Goal: Task Accomplishment & Management: Manage account settings

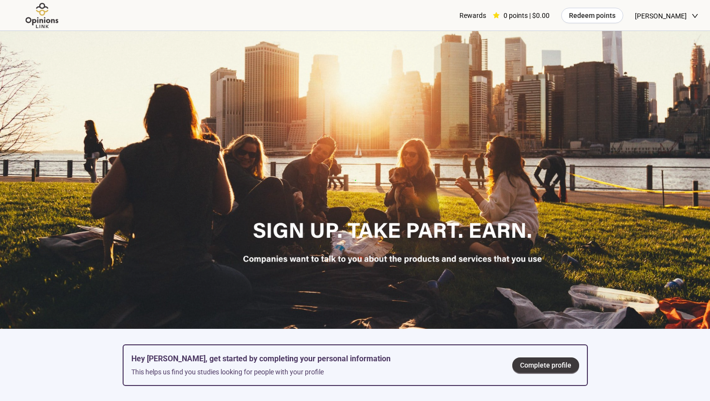
scroll to position [97, 0]
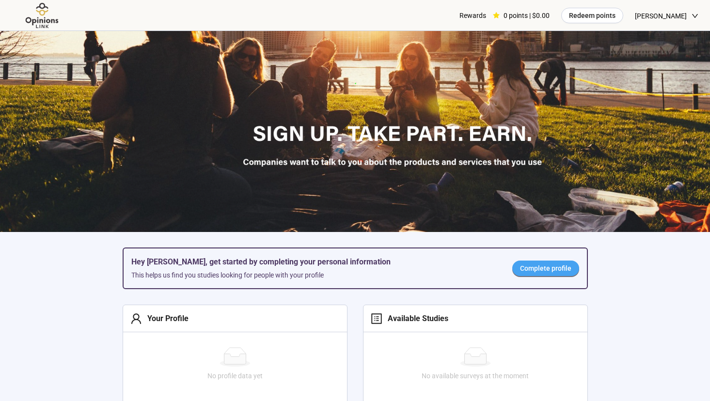
click at [530, 272] on span "Complete profile" at bounding box center [545, 268] width 51 height 11
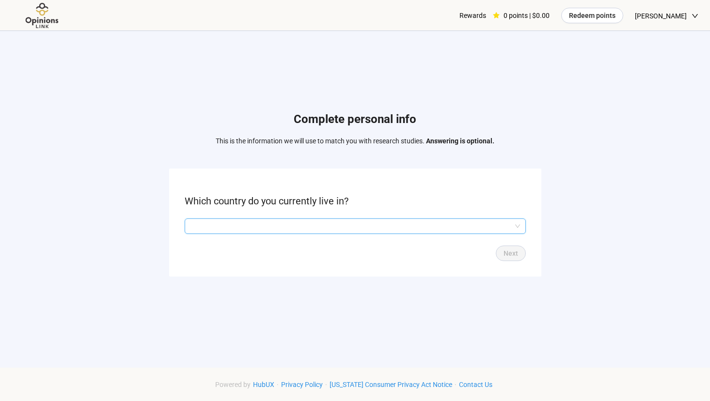
click at [349, 222] on input "search" at bounding box center [354, 226] width 329 height 15
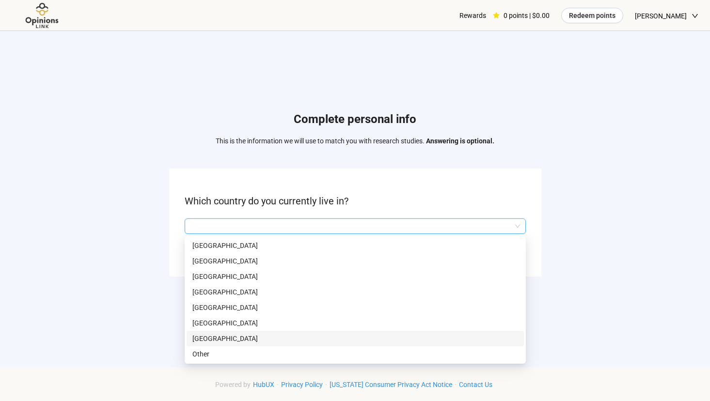
click at [339, 345] on div "[GEOGRAPHIC_DATA]" at bounding box center [354, 339] width 337 height 16
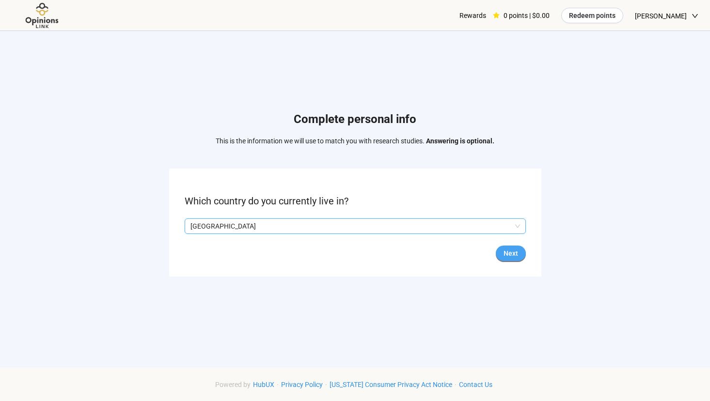
click at [518, 250] on button "Next" at bounding box center [511, 254] width 30 height 16
click at [383, 225] on input "search" at bounding box center [354, 226] width 329 height 15
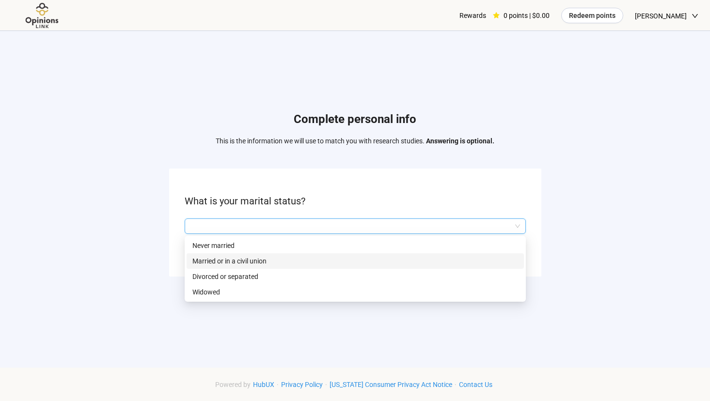
click at [371, 263] on p "Married or in a civil union" at bounding box center [355, 261] width 326 height 11
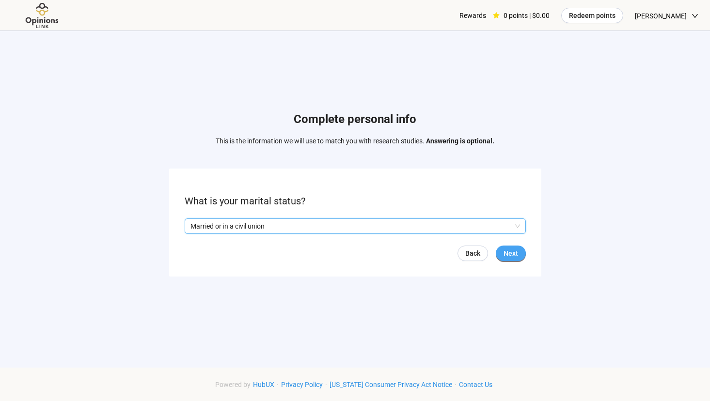
click at [498, 251] on button "Next" at bounding box center [511, 254] width 30 height 16
click at [340, 228] on input "search" at bounding box center [354, 226] width 329 height 15
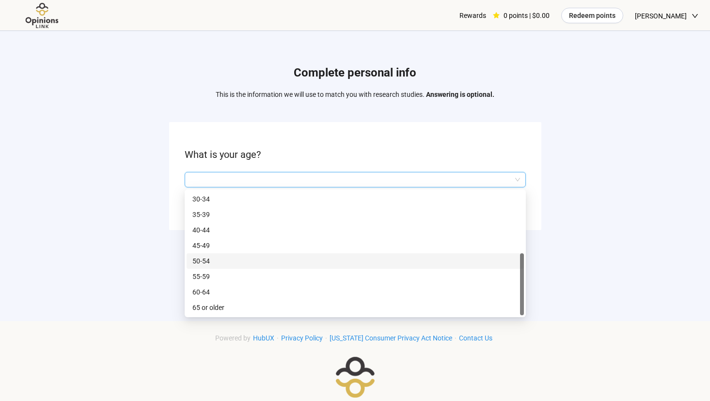
scroll to position [48, 0]
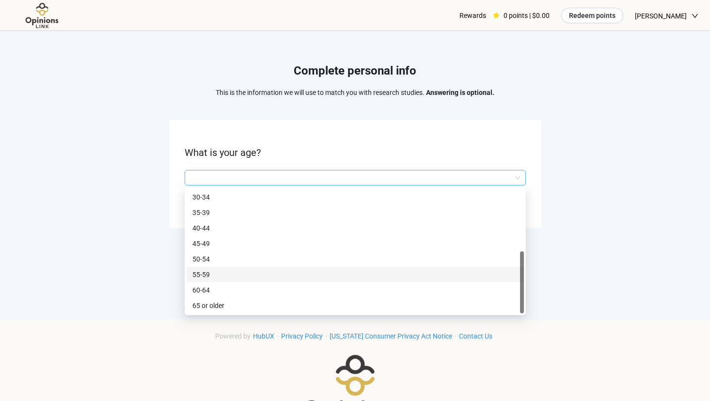
click at [273, 273] on p "55-59" at bounding box center [355, 274] width 326 height 11
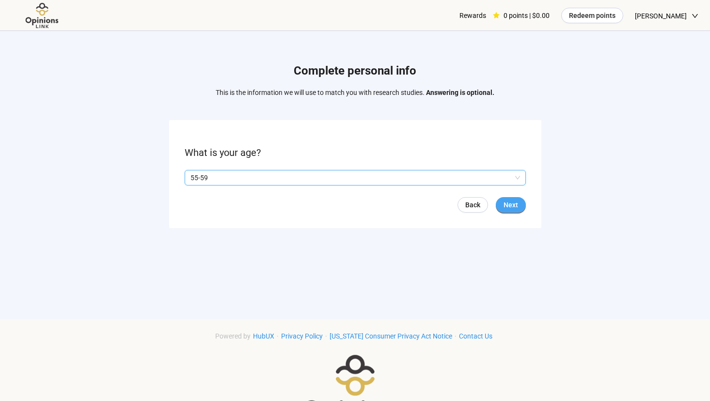
click at [510, 201] on span "Next" at bounding box center [510, 205] width 15 height 11
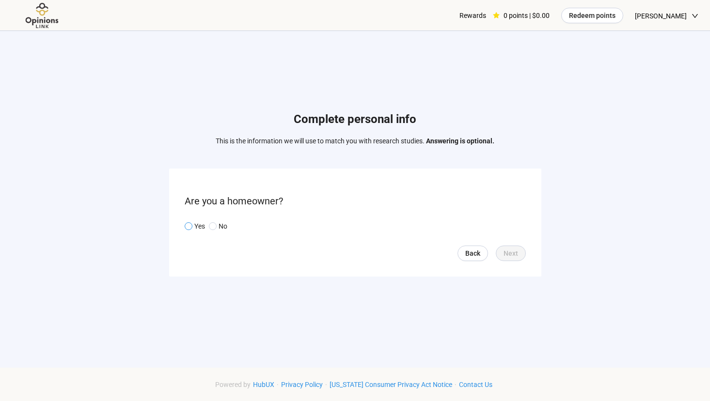
click at [186, 223] on span at bounding box center [189, 226] width 8 height 8
click at [506, 248] on span "Next" at bounding box center [510, 253] width 15 height 11
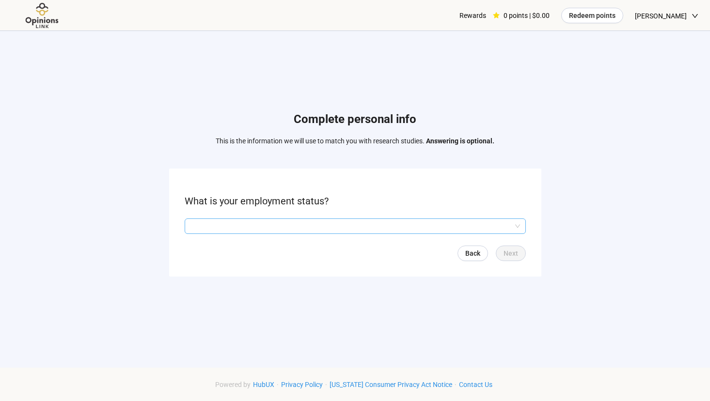
click at [282, 227] on input "search" at bounding box center [354, 226] width 329 height 15
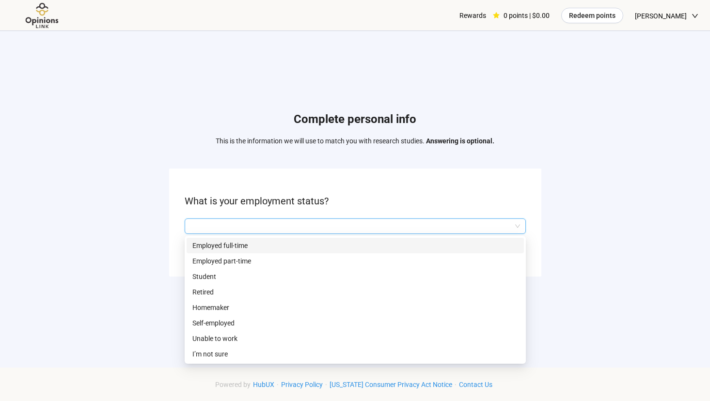
click at [280, 246] on p "Employed full-time" at bounding box center [355, 245] width 326 height 11
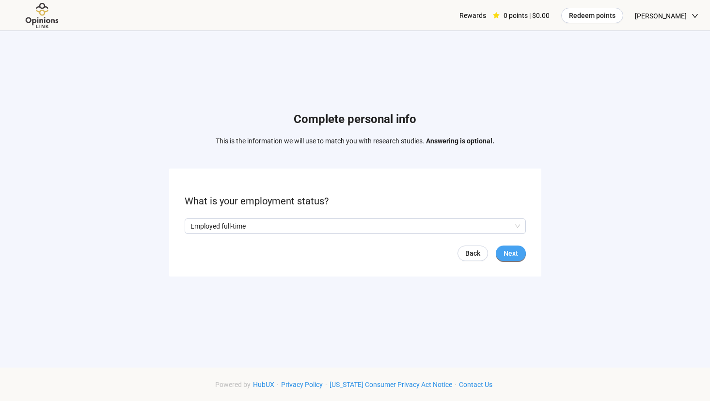
click at [514, 254] on span "Next" at bounding box center [510, 253] width 15 height 11
click at [295, 226] on input "search" at bounding box center [354, 226] width 329 height 15
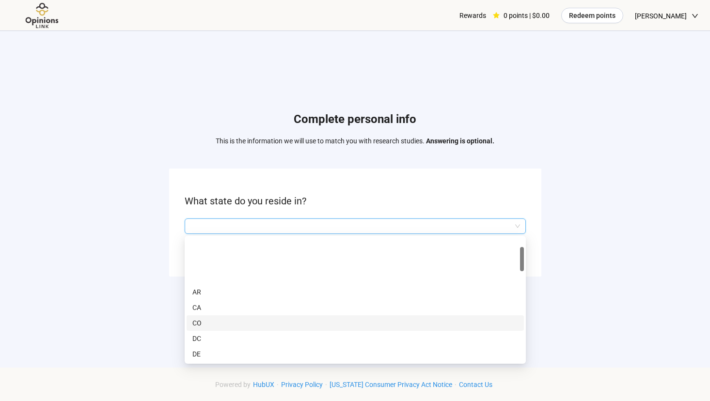
scroll to position [48, 0]
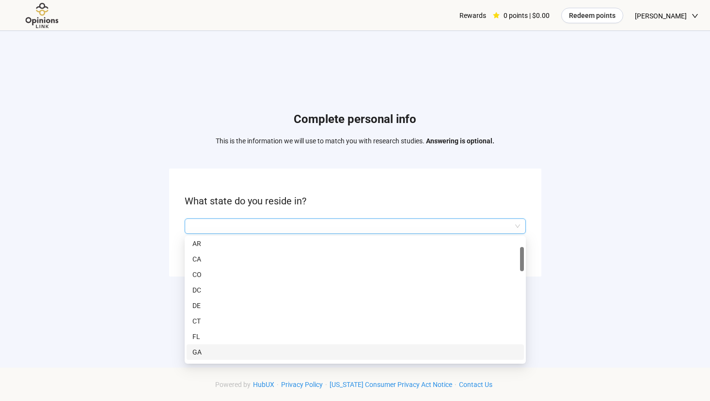
click at [274, 348] on p "GA" at bounding box center [355, 352] width 326 height 11
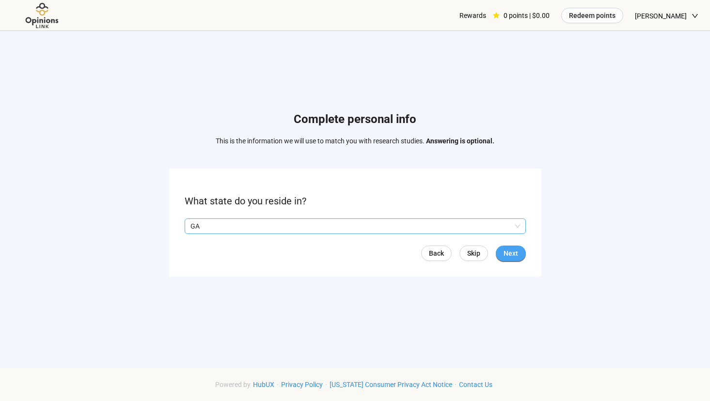
click at [520, 255] on button "Next" at bounding box center [511, 254] width 30 height 16
click at [318, 227] on input "search" at bounding box center [354, 226] width 329 height 15
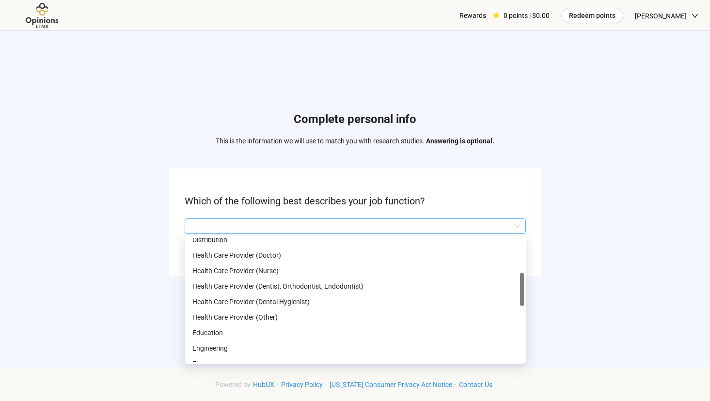
scroll to position [194, 0]
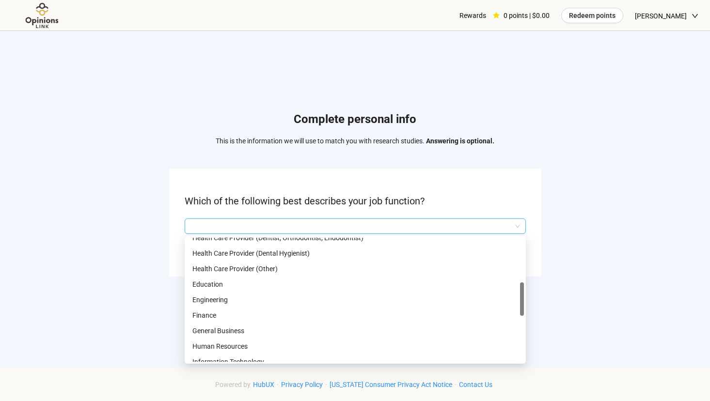
click at [310, 295] on p "Engineering" at bounding box center [355, 300] width 326 height 11
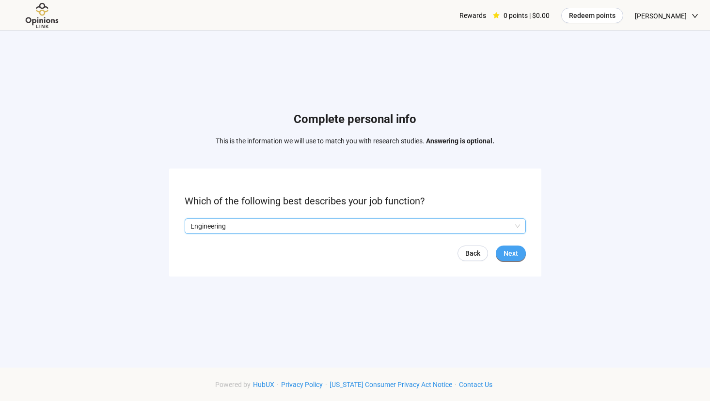
click at [513, 250] on span "Next" at bounding box center [510, 253] width 15 height 11
click at [249, 224] on input "search" at bounding box center [354, 226] width 329 height 15
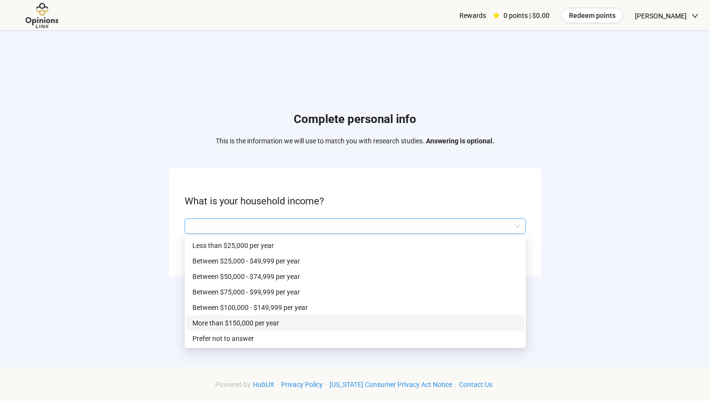
click at [249, 326] on p "More than $150,000 per year" at bounding box center [355, 323] width 326 height 11
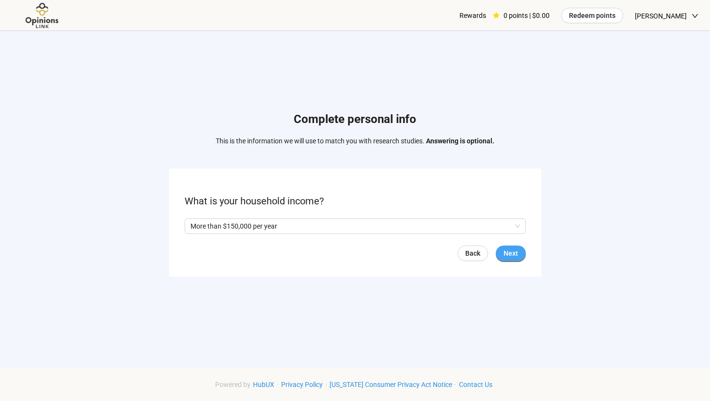
click at [514, 250] on span "Next" at bounding box center [510, 253] width 15 height 11
click at [513, 255] on span "Next" at bounding box center [510, 253] width 15 height 11
click at [326, 226] on input "search" at bounding box center [354, 226] width 329 height 15
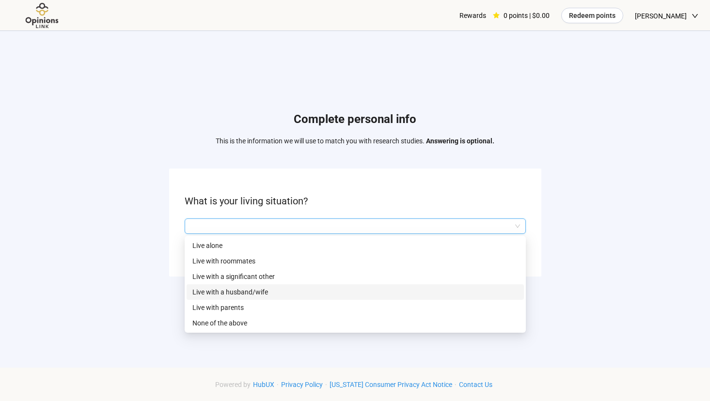
click at [312, 291] on p "Live with a husband/wife" at bounding box center [355, 292] width 326 height 11
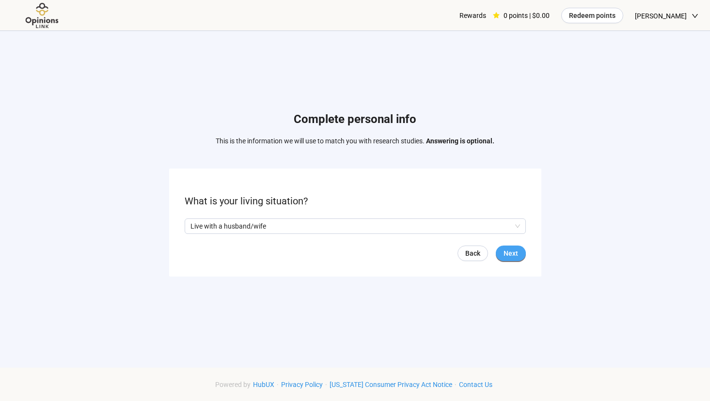
click at [521, 251] on button "Next" at bounding box center [511, 254] width 30 height 16
click at [292, 229] on input "search" at bounding box center [354, 226] width 329 height 15
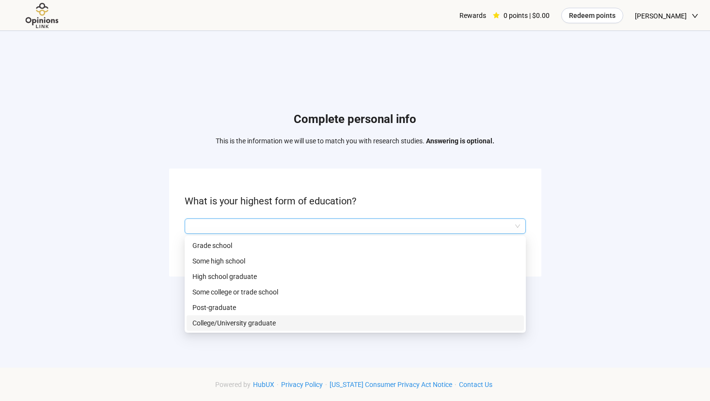
click at [286, 319] on p "College/University graduate" at bounding box center [355, 323] width 326 height 11
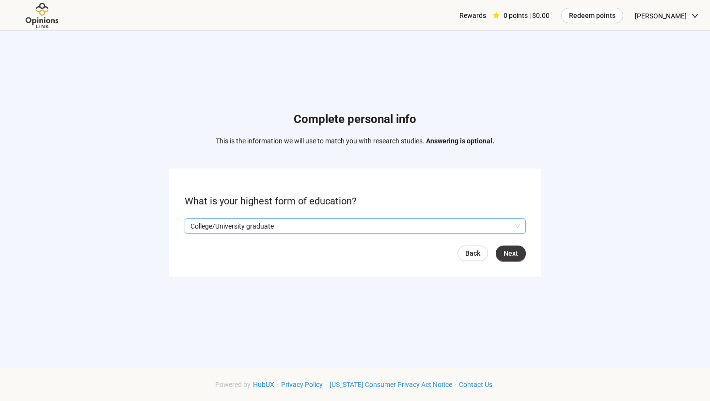
click at [356, 231] on p "College/University graduate" at bounding box center [350, 226] width 321 height 15
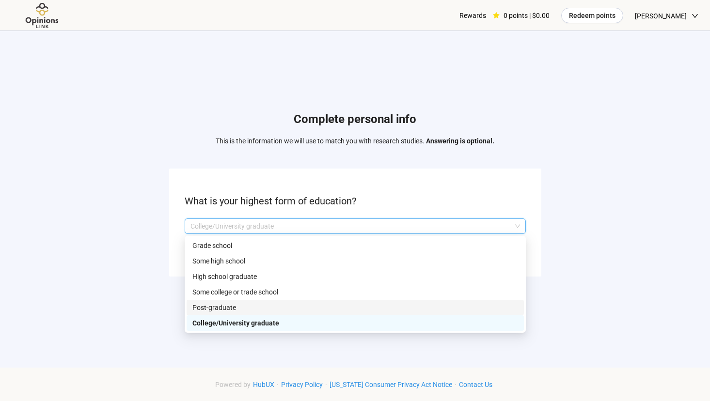
click at [294, 302] on div "Post-graduate" at bounding box center [354, 308] width 337 height 16
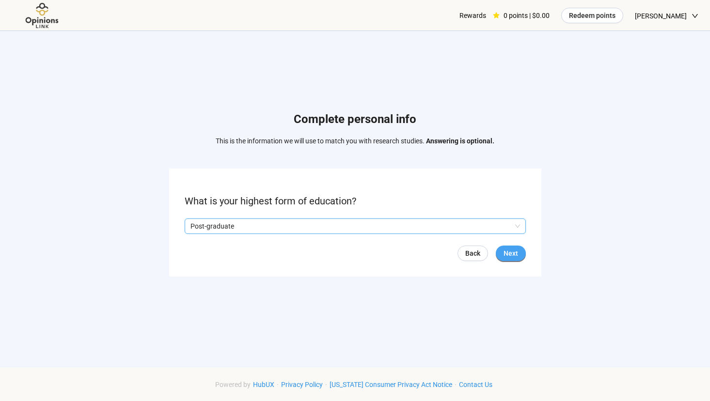
click at [498, 250] on button "Next" at bounding box center [511, 254] width 30 height 16
click at [325, 226] on input "search" at bounding box center [354, 226] width 329 height 15
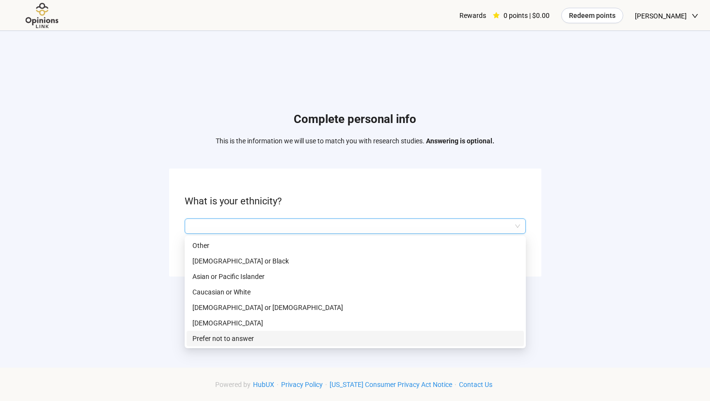
click at [313, 335] on p "Prefer not to answer" at bounding box center [355, 338] width 326 height 11
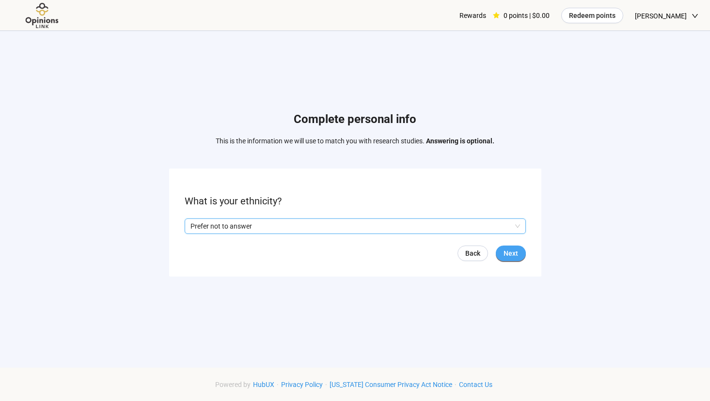
click at [502, 252] on button "Next" at bounding box center [511, 254] width 30 height 16
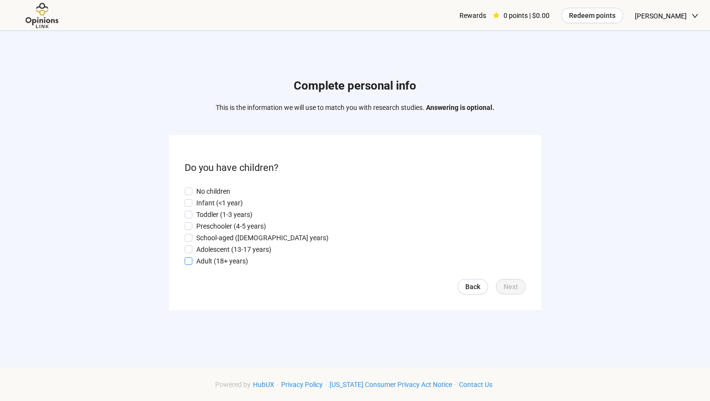
click at [237, 262] on p "Adult (18+ years)" at bounding box center [222, 261] width 52 height 11
click at [212, 187] on p "No children" at bounding box center [213, 191] width 34 height 11
click at [185, 260] on span at bounding box center [189, 261] width 8 height 8
click at [515, 290] on span "Next" at bounding box center [510, 286] width 15 height 11
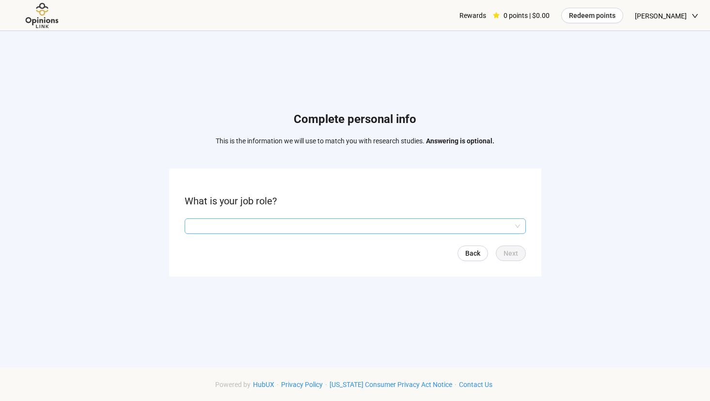
click at [294, 226] on input "search" at bounding box center [354, 226] width 329 height 15
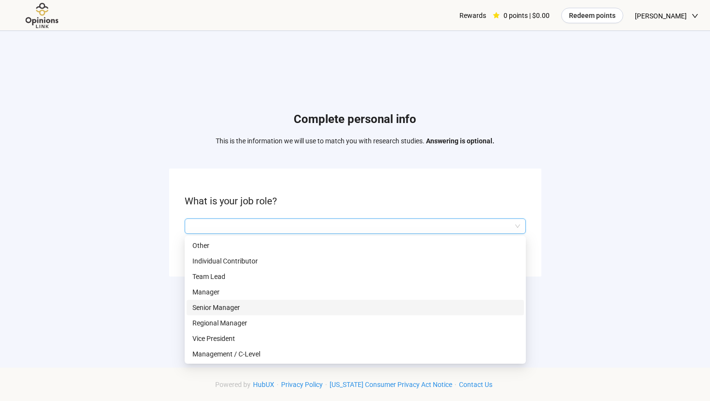
click at [280, 305] on p "Senior Manager" at bounding box center [355, 307] width 326 height 11
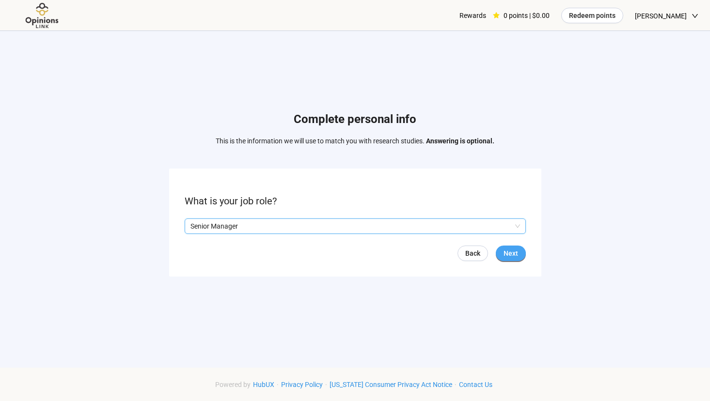
click at [511, 252] on span "Next" at bounding box center [510, 253] width 15 height 11
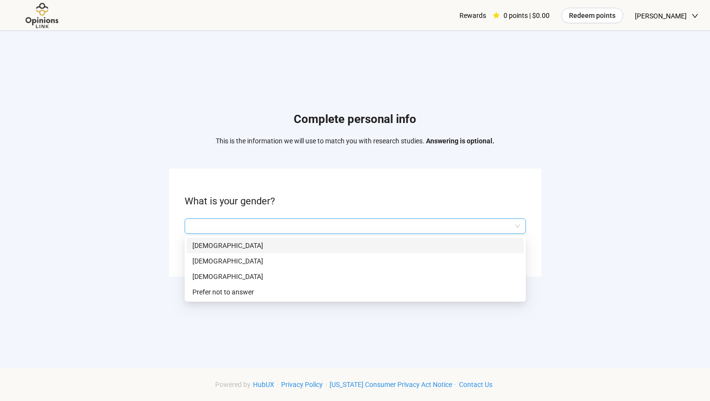
click at [252, 227] on input "search" at bounding box center [354, 226] width 329 height 15
click at [259, 249] on p "[DEMOGRAPHIC_DATA]" at bounding box center [355, 245] width 326 height 11
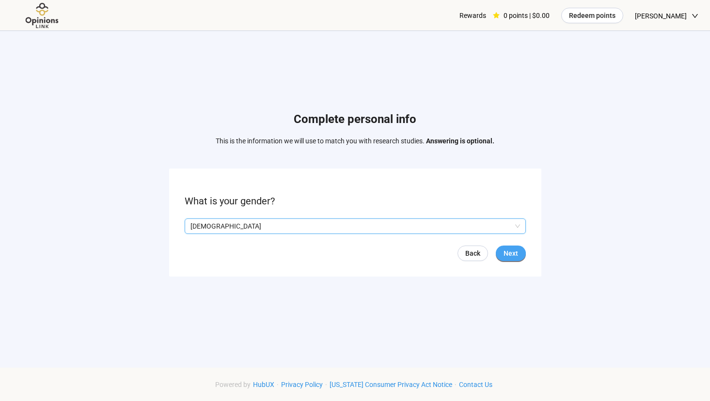
click at [510, 246] on button "Next" at bounding box center [511, 254] width 30 height 16
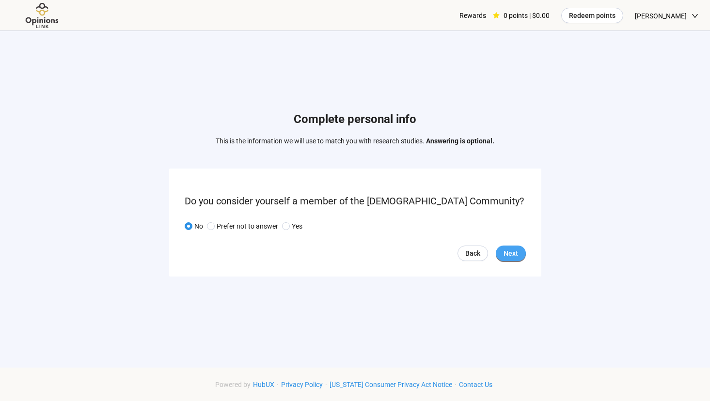
click at [513, 253] on span "Next" at bounding box center [510, 253] width 15 height 11
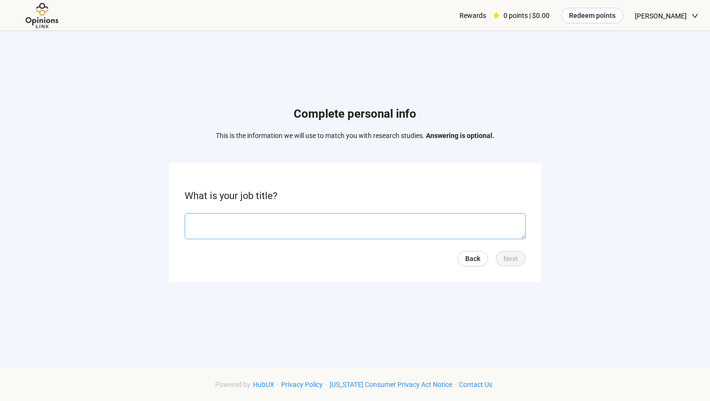
click at [380, 218] on textarea at bounding box center [355, 226] width 341 height 26
type textarea "**********"
click at [514, 264] on span "Next" at bounding box center [510, 258] width 15 height 11
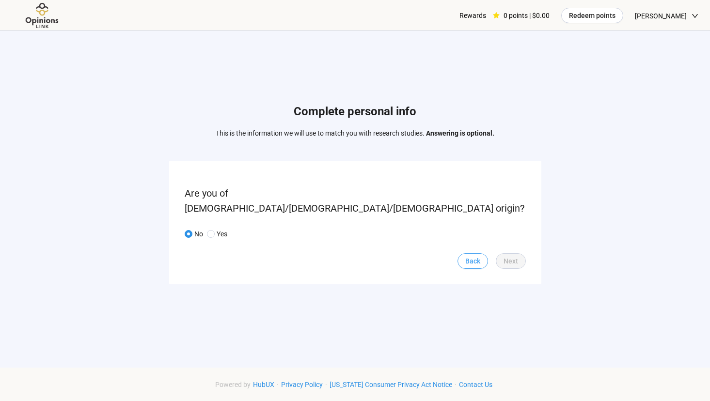
click at [470, 256] on span "Back" at bounding box center [472, 261] width 15 height 11
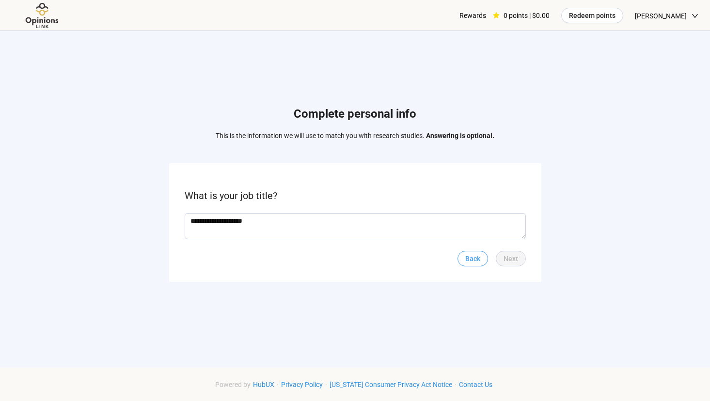
click at [463, 259] on link "Back" at bounding box center [472, 259] width 31 height 16
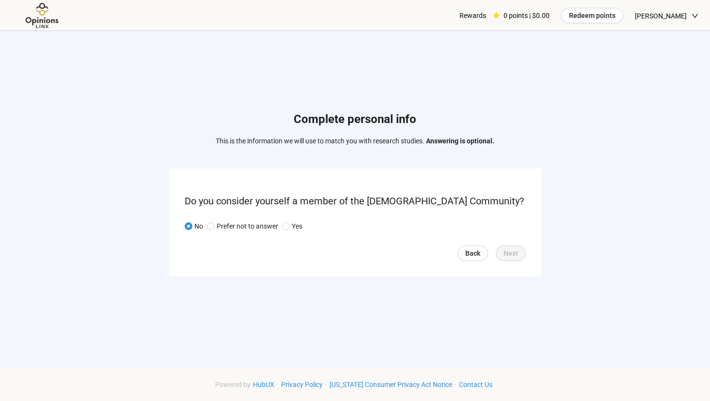
click at [37, 18] on img at bounding box center [42, 15] width 61 height 27
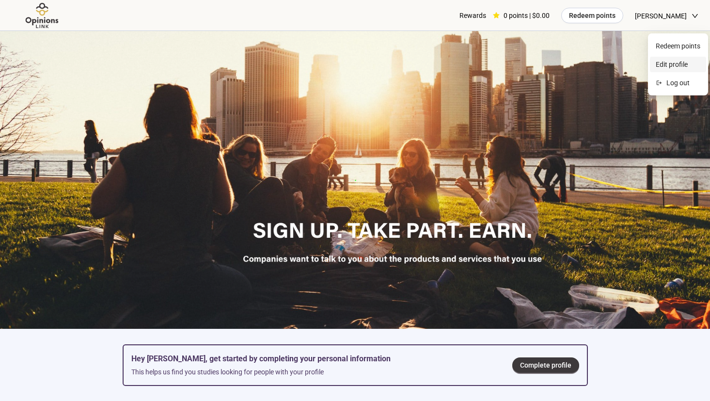
click at [683, 66] on span "Edit profile" at bounding box center [677, 64] width 45 height 11
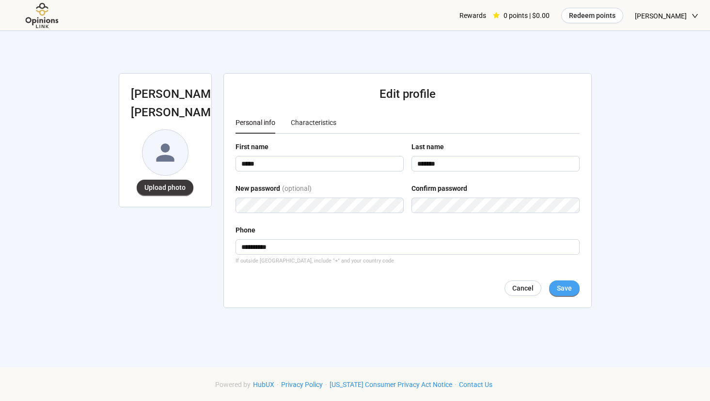
click at [569, 283] on span "Save" at bounding box center [564, 288] width 15 height 11
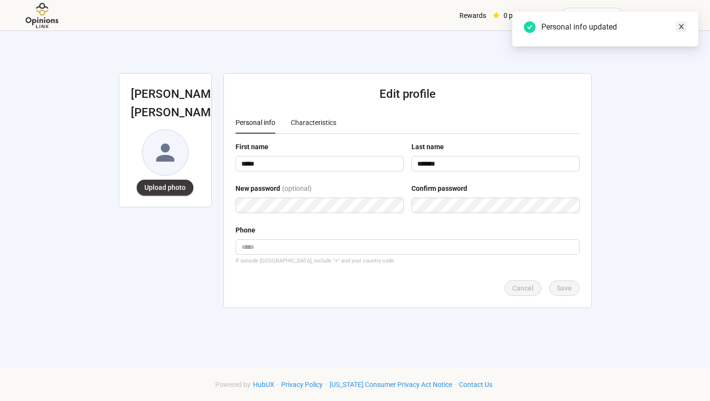
click at [682, 26] on icon "close" at bounding box center [681, 26] width 7 height 7
